Goal: Task Accomplishment & Management: Manage account settings

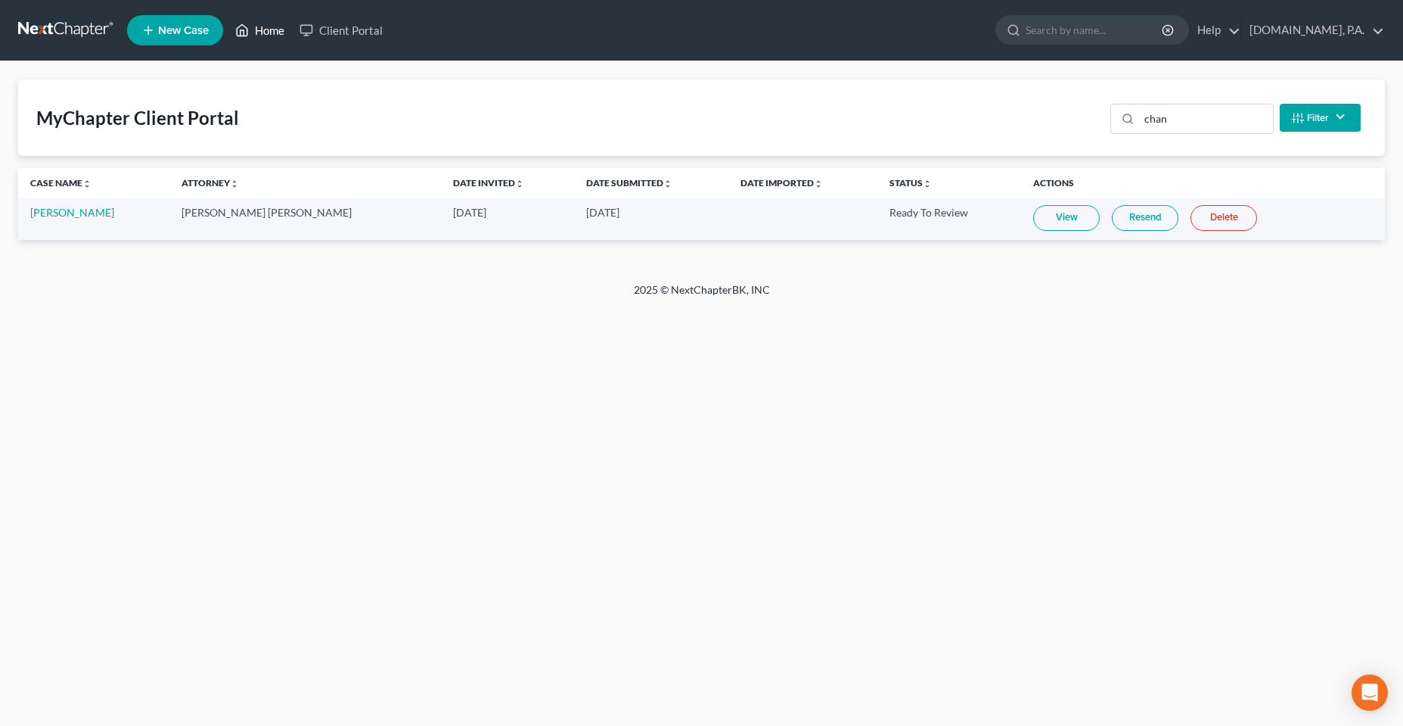
click at [251, 35] on link "Home" at bounding box center [260, 30] width 64 height 27
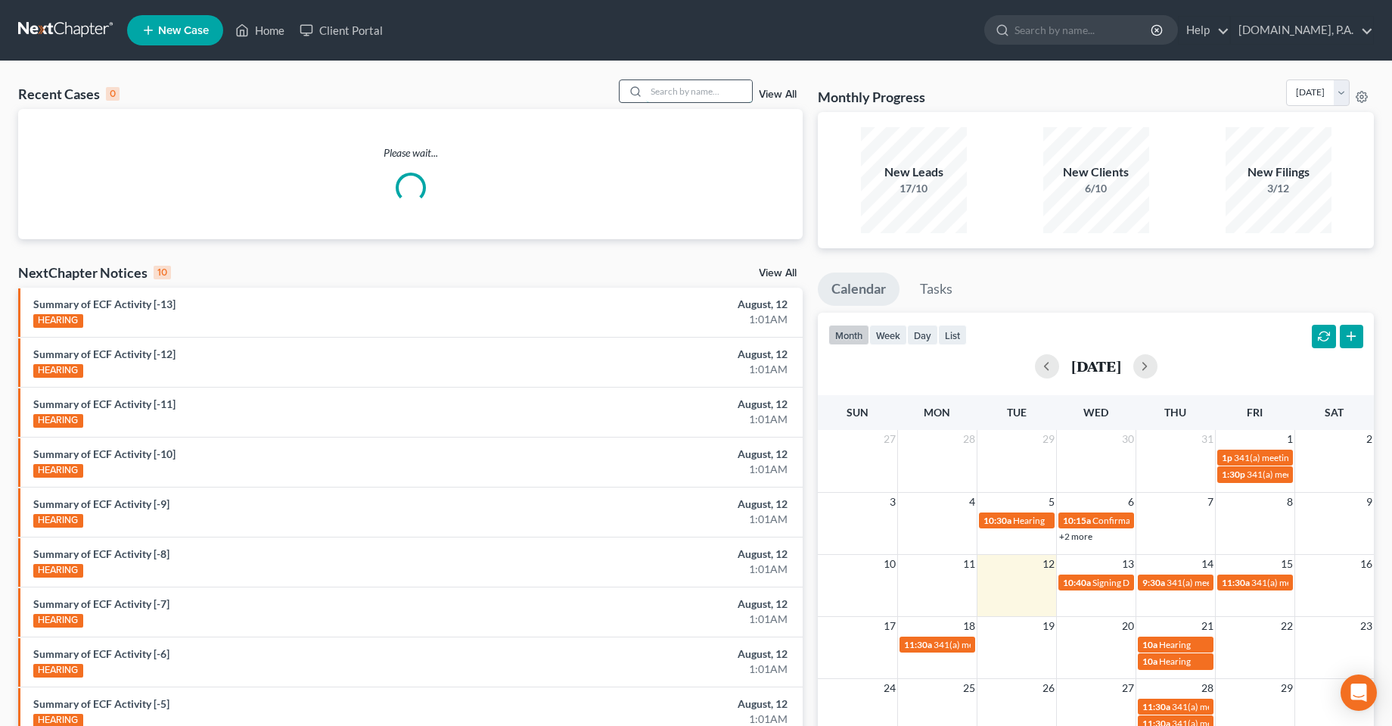
click at [682, 96] on input "search" at bounding box center [699, 91] width 106 height 22
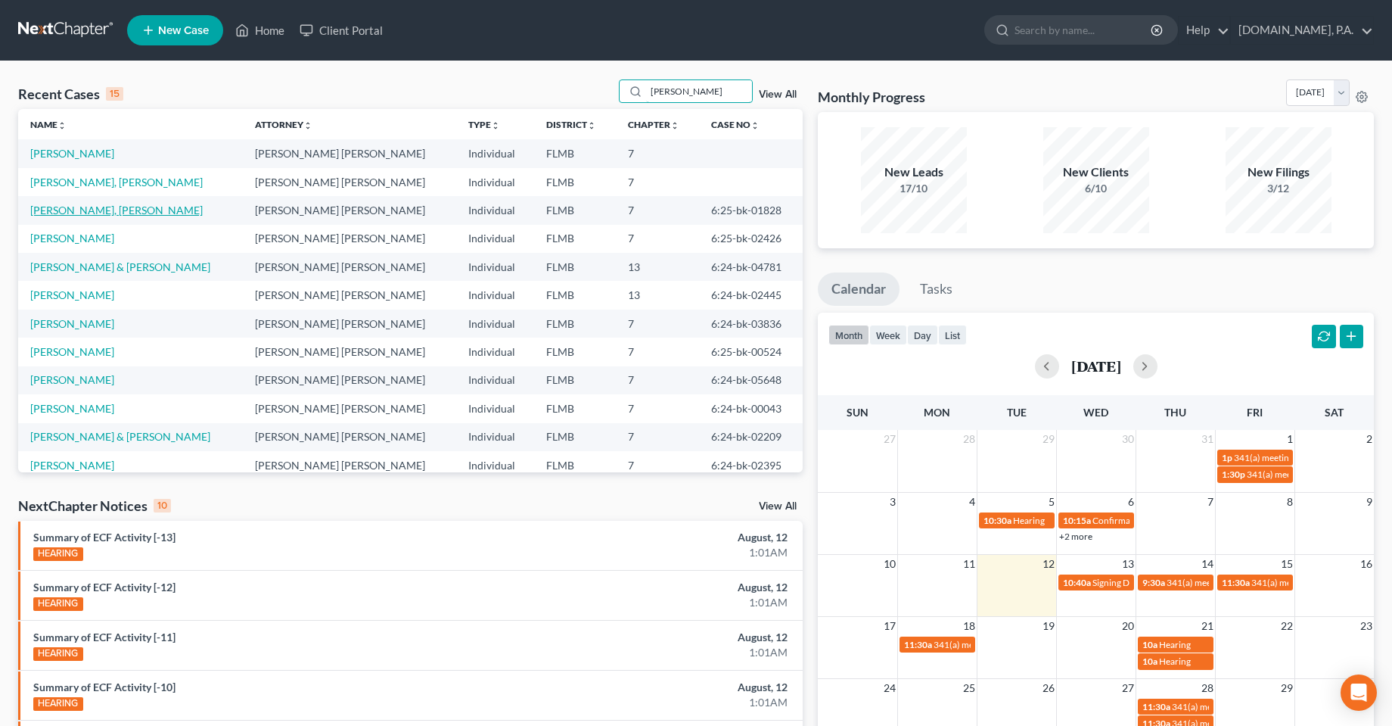
type input "[PERSON_NAME]"
click at [153, 214] on link "[PERSON_NAME], [PERSON_NAME]" at bounding box center [116, 210] width 172 height 13
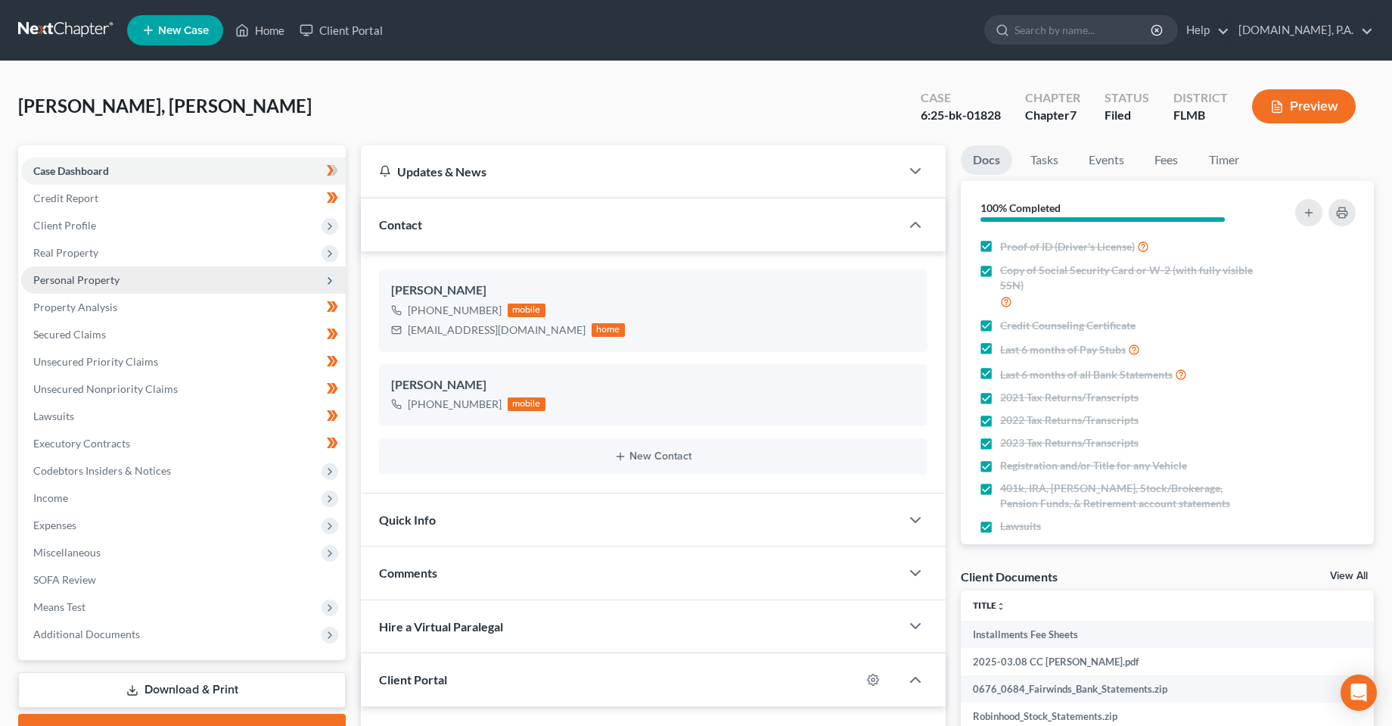
click at [85, 275] on span "Personal Property" at bounding box center [76, 279] width 86 height 13
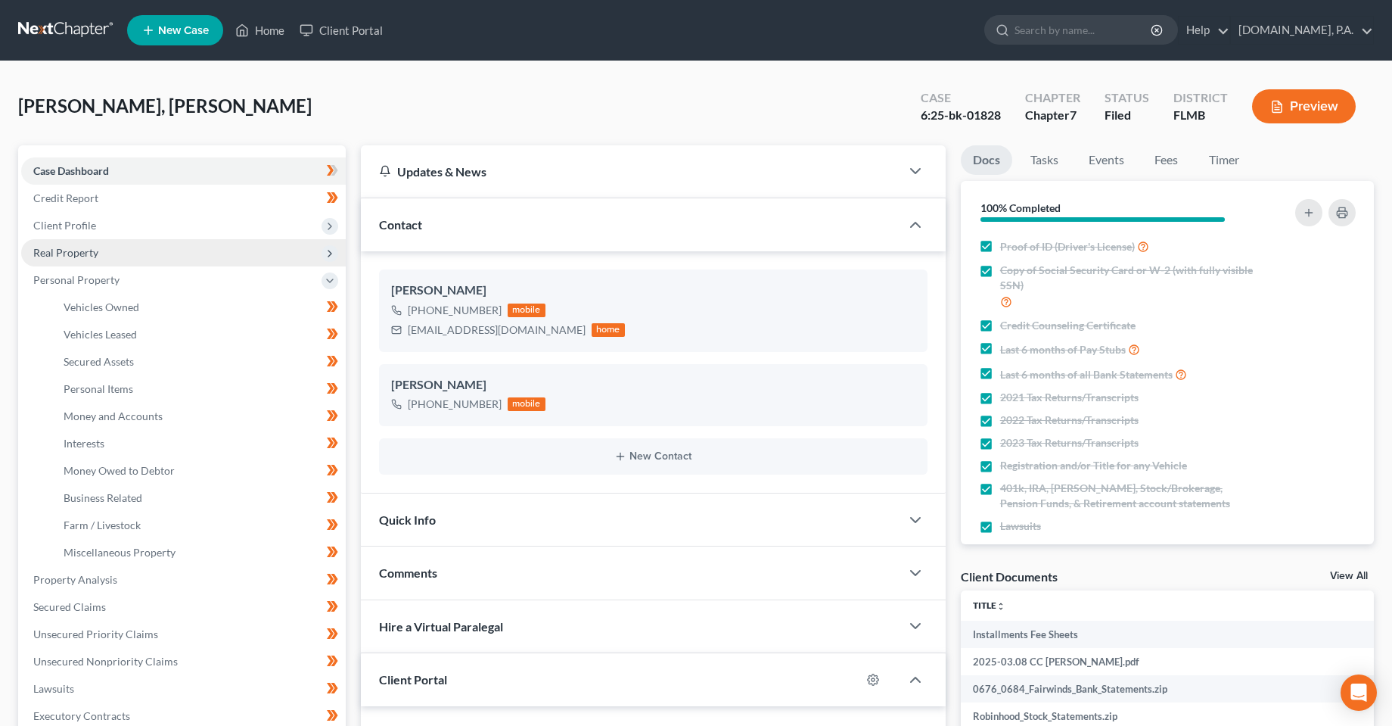
click at [89, 259] on span "Real Property" at bounding box center [183, 252] width 325 height 27
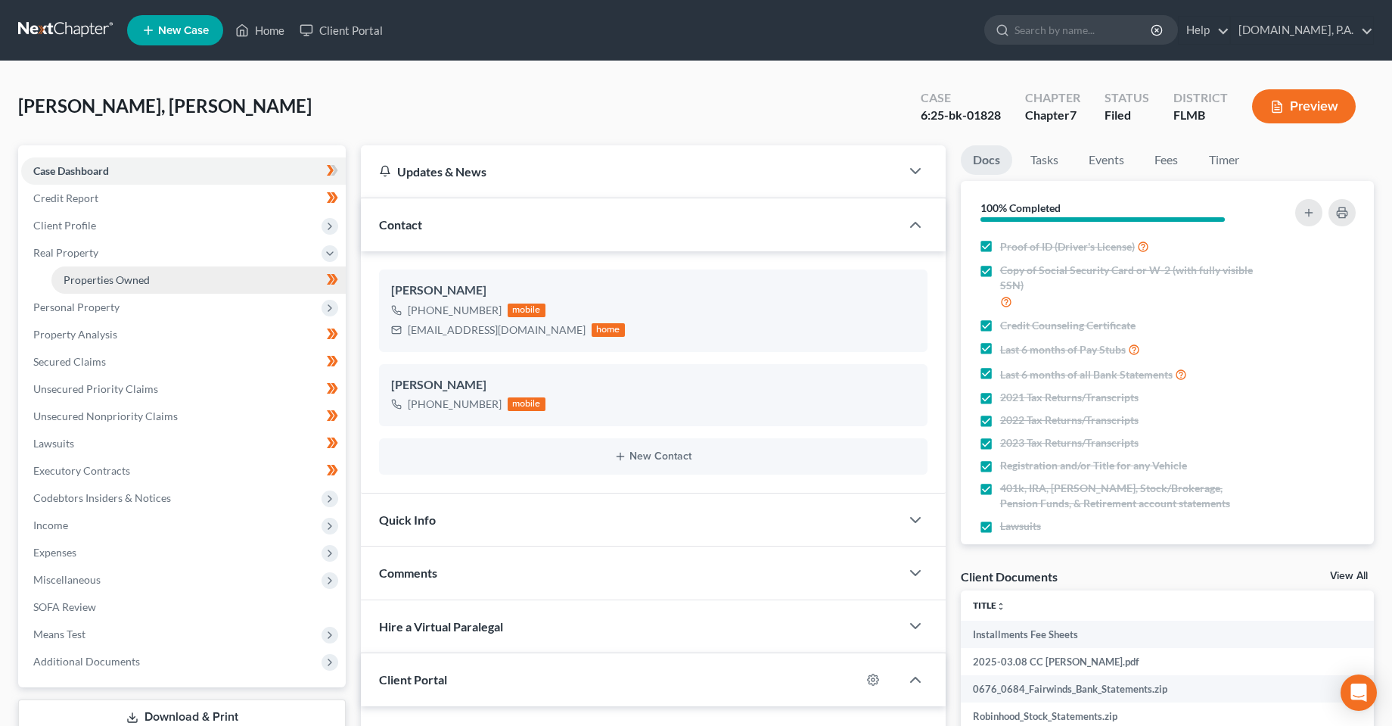
click at [100, 278] on span "Properties Owned" at bounding box center [107, 279] width 86 height 13
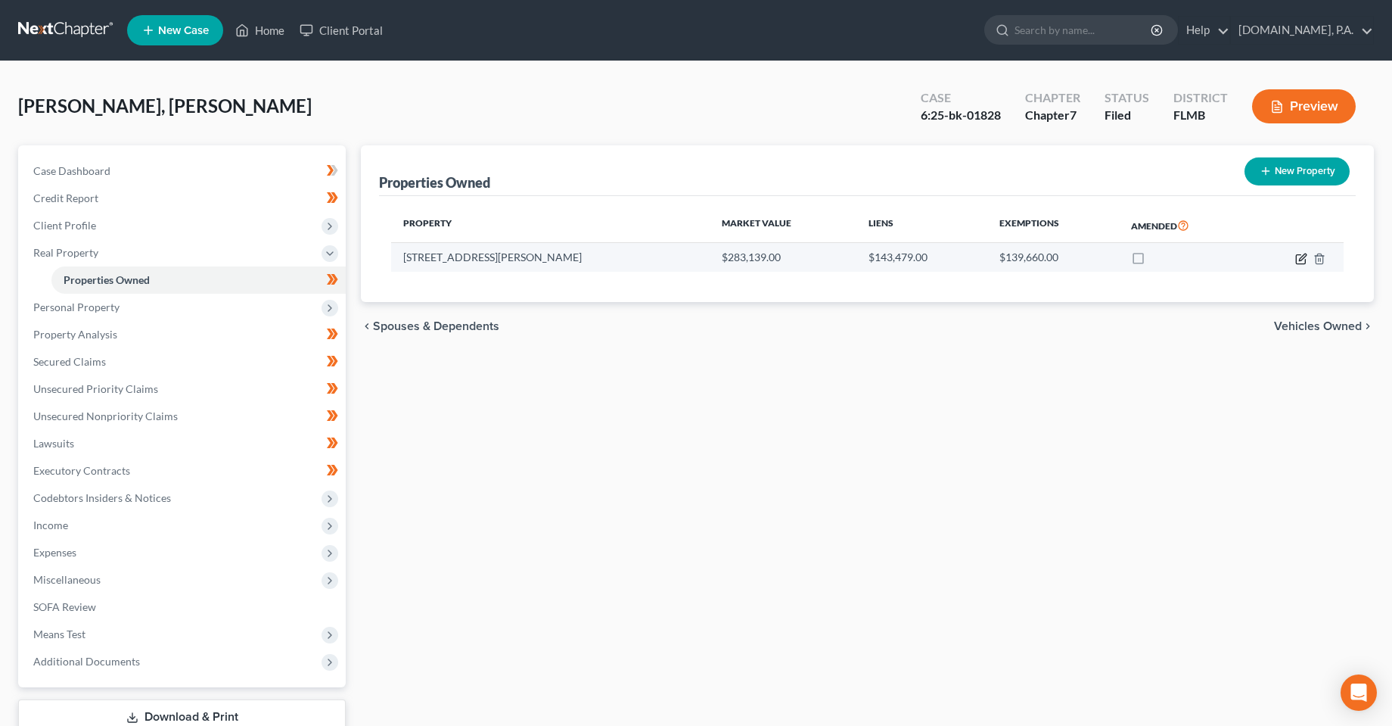
click at [1297, 254] on icon "button" at bounding box center [1300, 258] width 9 height 9
select select "9"
select select "0"
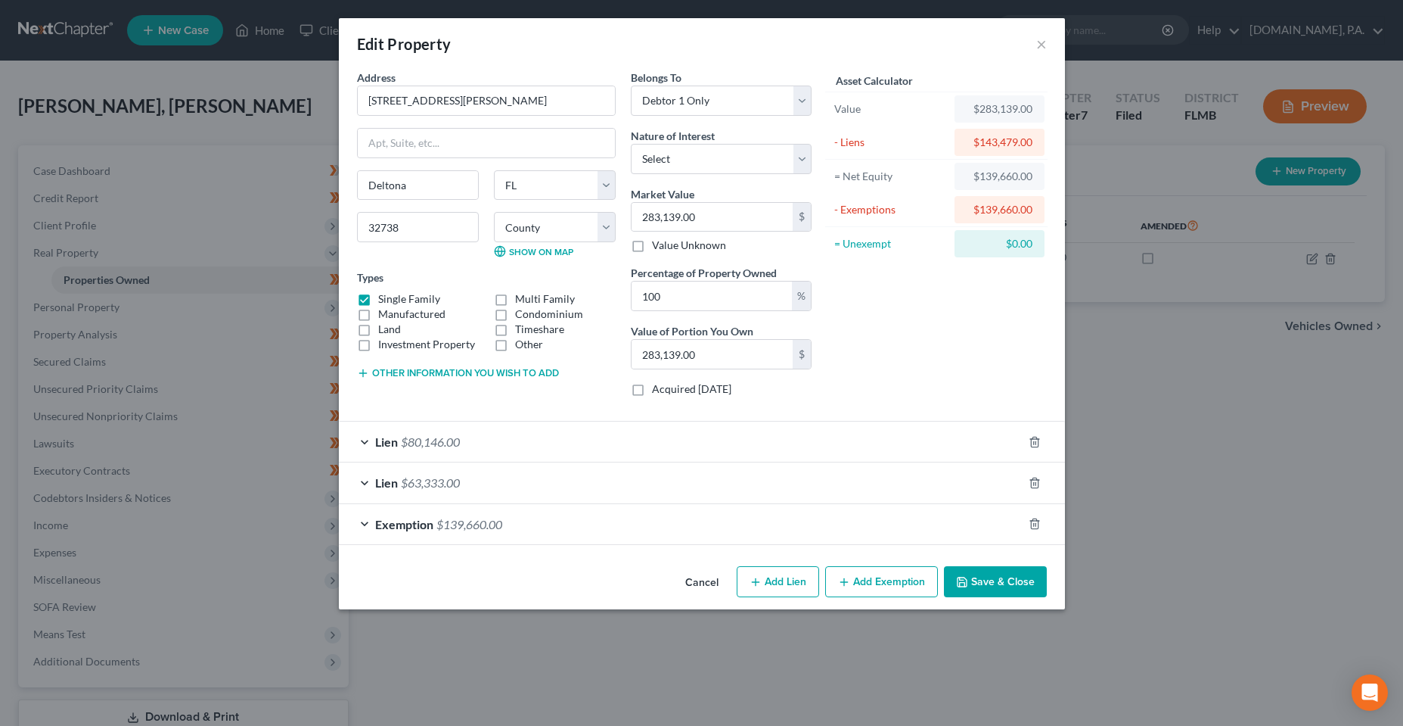
click at [384, 534] on div "Exemption $139,660.00" at bounding box center [681, 524] width 684 height 40
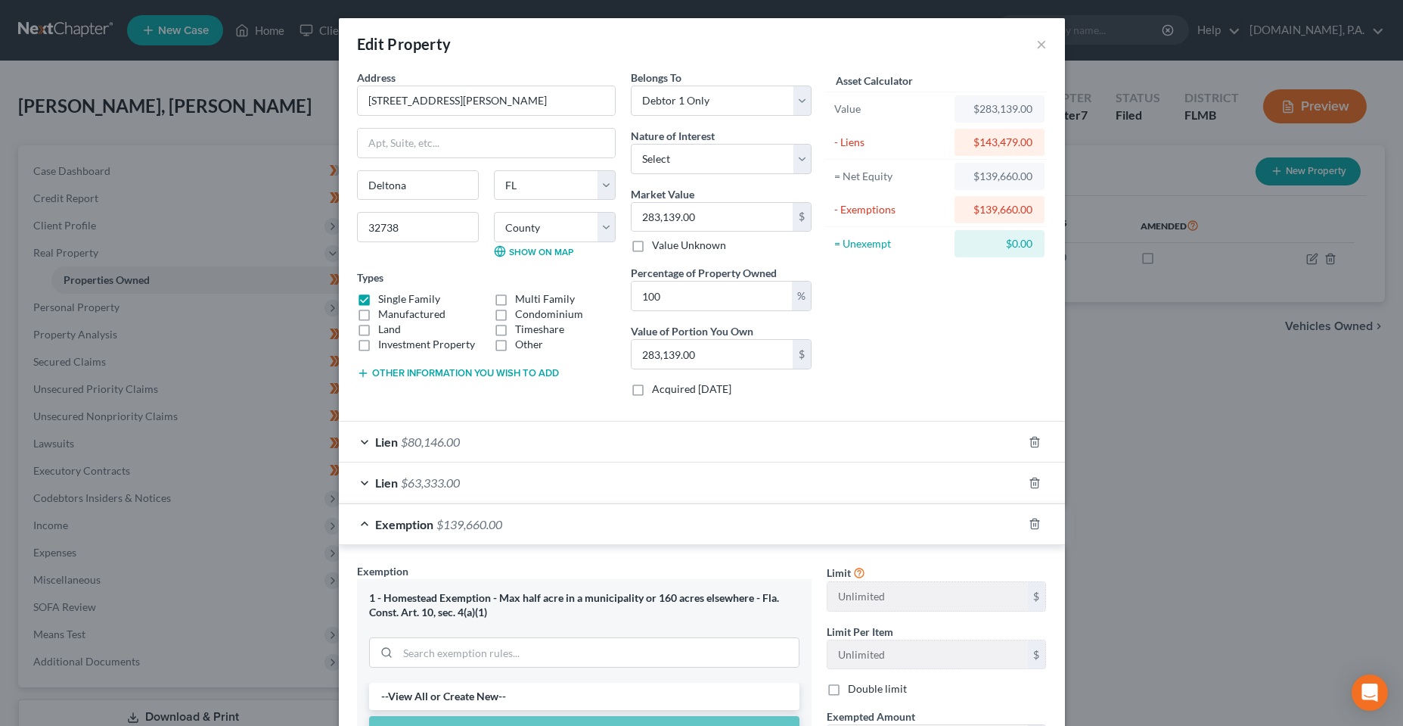
click at [384, 492] on div "Lien $63,333.00" at bounding box center [681, 482] width 684 height 40
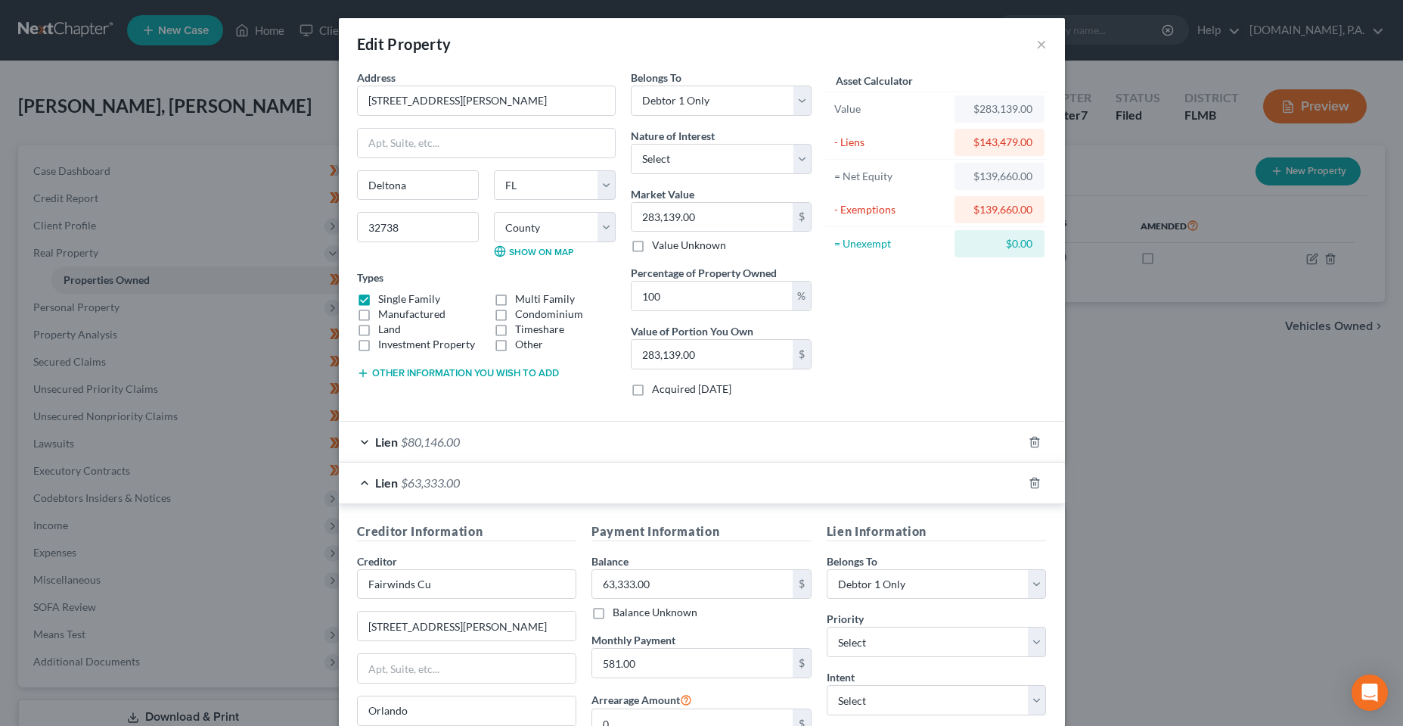
click at [379, 443] on span "Lien" at bounding box center [386, 441] width 23 height 14
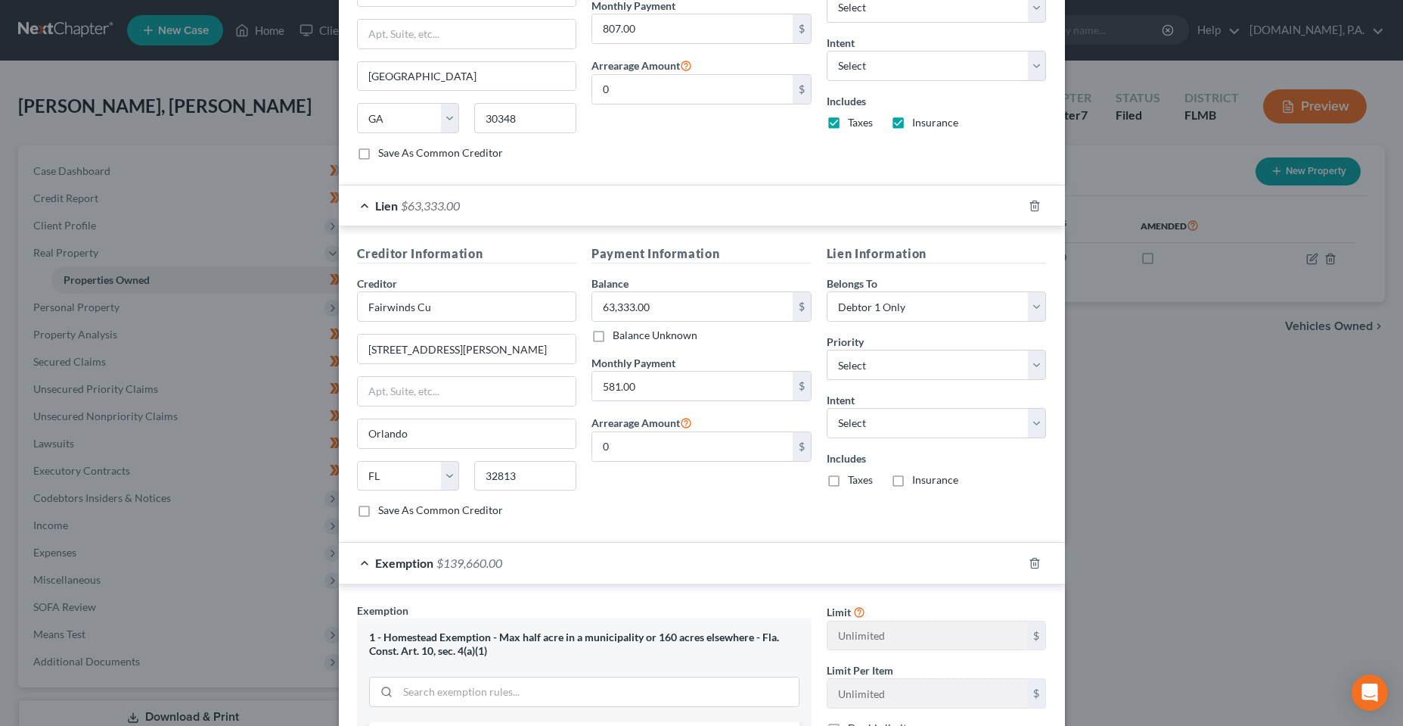
scroll to position [605, 0]
